Goal: Check status: Check status

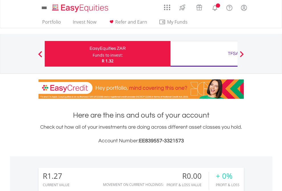
scroll to position [55, 90]
click at [93, 54] on div "Funds to invest:" at bounding box center [108, 55] width 30 height 6
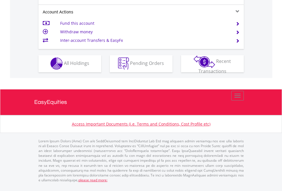
scroll to position [533, 0]
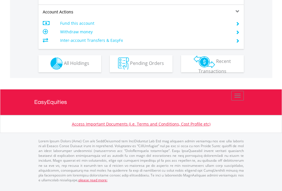
scroll to position [533, 0]
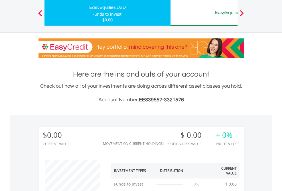
click at [204, 13] on div "EasyEquities AUD" at bounding box center [233, 13] width 119 height 8
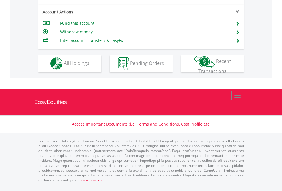
scroll to position [486, 0]
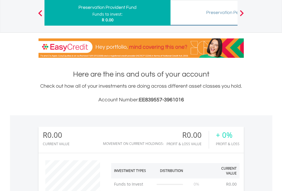
click at [204, 13] on div "Preservation Pension Fund" at bounding box center [233, 13] width 119 height 8
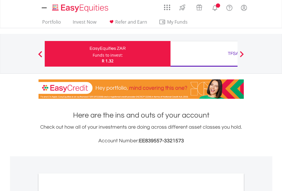
scroll to position [343, 0]
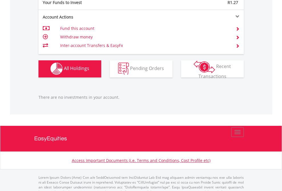
scroll to position [565, 0]
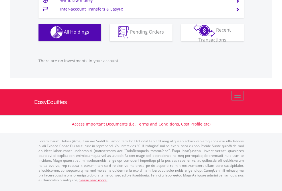
scroll to position [55, 90]
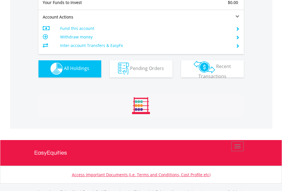
scroll to position [565, 0]
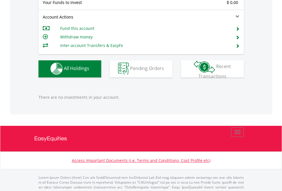
scroll to position [565, 0]
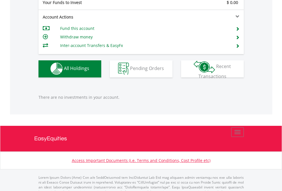
scroll to position [565, 0]
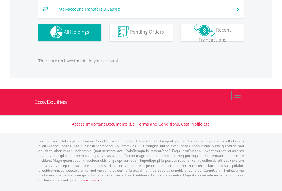
scroll to position [55, 90]
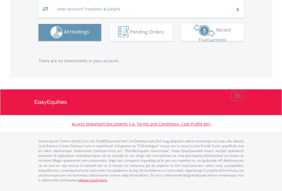
scroll to position [55, 90]
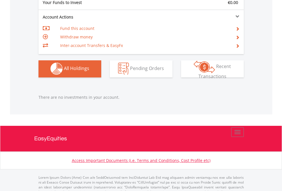
scroll to position [565, 0]
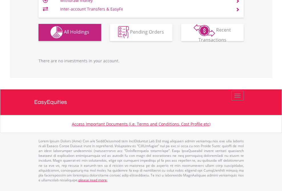
scroll to position [55, 90]
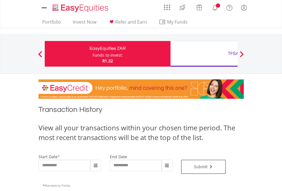
type input "**********"
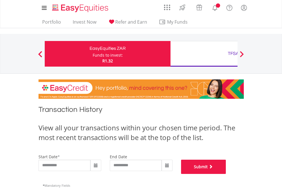
click at [226, 174] on button "Submit" at bounding box center [203, 167] width 45 height 14
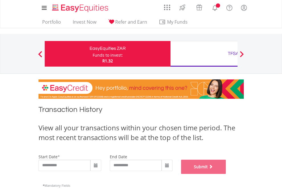
scroll to position [231, 0]
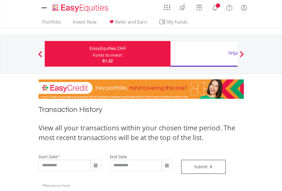
click at [204, 54] on div "TFSA" at bounding box center [233, 54] width 119 height 8
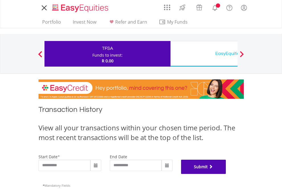
click at [226, 174] on button "Submit" at bounding box center [203, 167] width 45 height 14
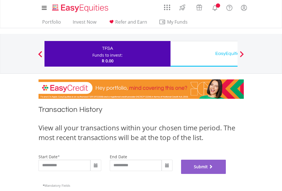
scroll to position [231, 0]
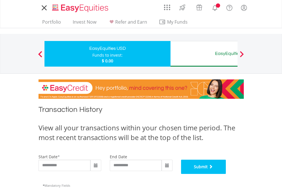
click at [226, 174] on button "Submit" at bounding box center [203, 167] width 45 height 14
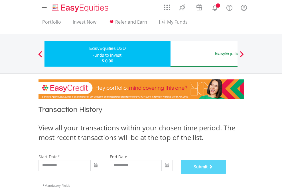
scroll to position [231, 0]
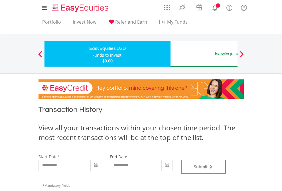
click at [204, 54] on div "EasyEquities AUD" at bounding box center [233, 54] width 119 height 8
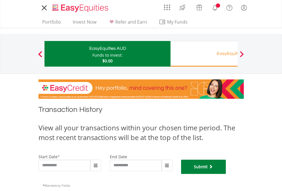
click at [226, 174] on button "Submit" at bounding box center [203, 167] width 45 height 14
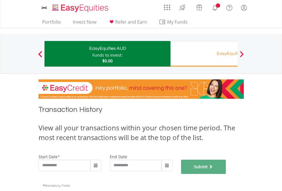
scroll to position [231, 0]
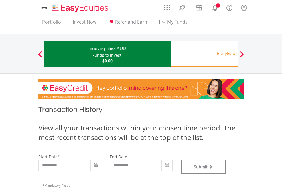
click at [92, 54] on div "Funds to invest:" at bounding box center [107, 55] width 30 height 6
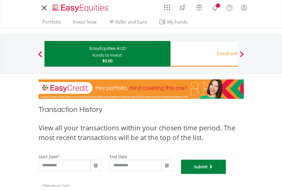
click at [226, 174] on button "Submit" at bounding box center [203, 167] width 45 height 14
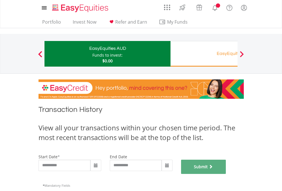
scroll to position [231, 0]
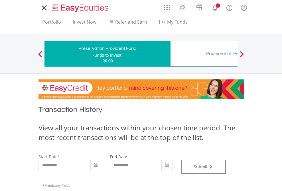
type input "**********"
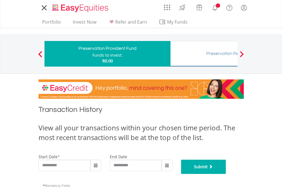
click at [226, 174] on button "Submit" at bounding box center [203, 167] width 45 height 14
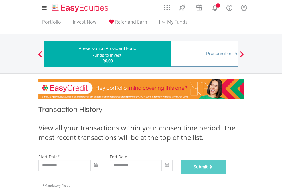
scroll to position [231, 0]
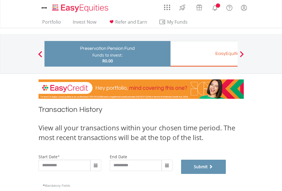
click at [226, 174] on button "Submit" at bounding box center [203, 167] width 45 height 14
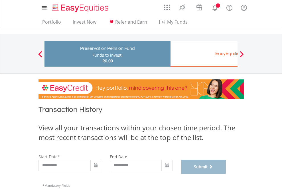
scroll to position [231, 0]
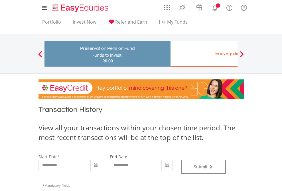
click at [204, 54] on div "EasyEquities EUR" at bounding box center [233, 54] width 119 height 8
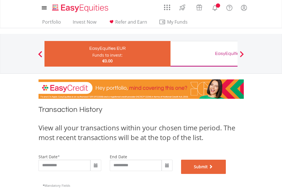
click at [226, 174] on button "Submit" at bounding box center [203, 167] width 45 height 14
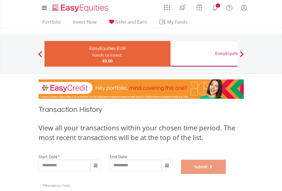
scroll to position [231, 0]
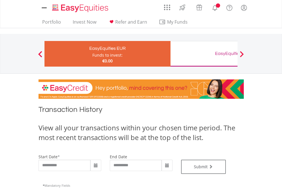
click at [204, 54] on div "EasyEquities GBP" at bounding box center [233, 54] width 119 height 8
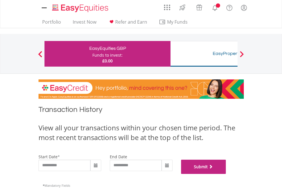
click at [226, 174] on button "Submit" at bounding box center [203, 167] width 45 height 14
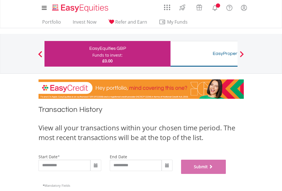
scroll to position [231, 0]
